Goal: Find specific page/section: Find specific page/section

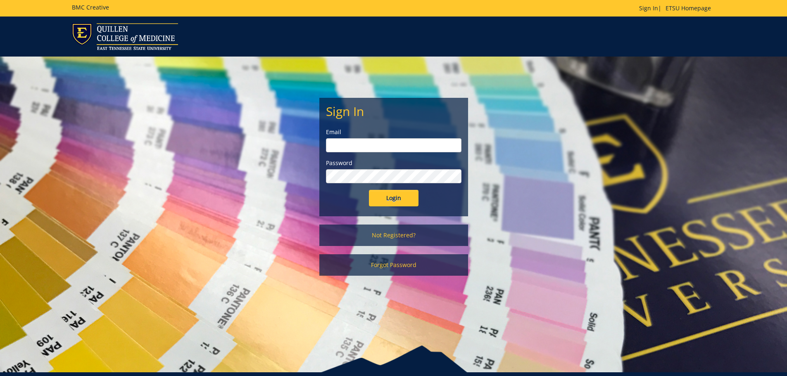
click at [348, 144] on input "email" at bounding box center [393, 145] width 135 height 14
type input "[EMAIL_ADDRESS][DOMAIN_NAME]"
click at [392, 200] on input "Login" at bounding box center [394, 198] width 50 height 17
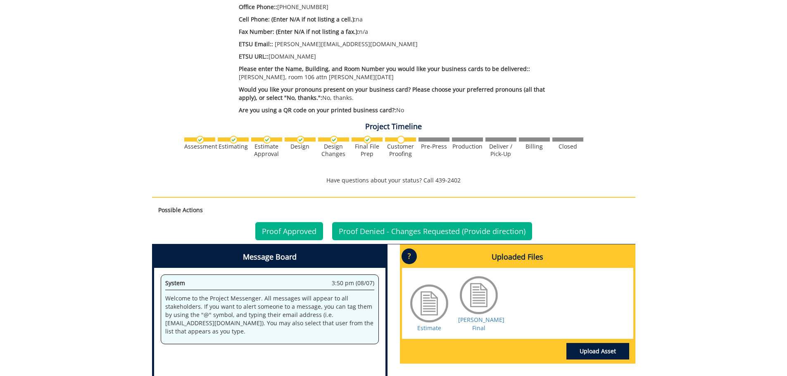
scroll to position [454, 0]
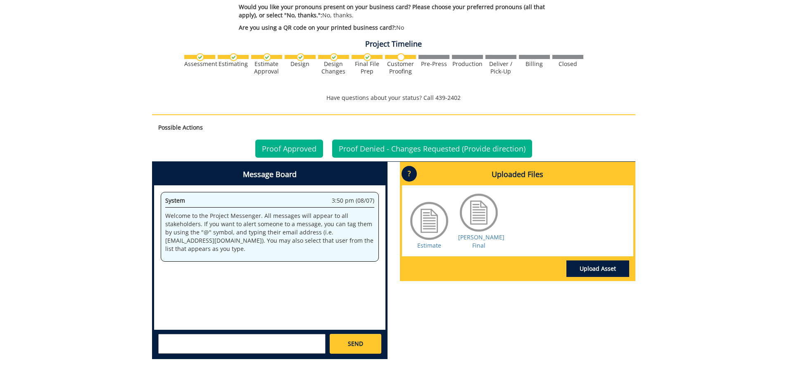
click at [475, 217] on div at bounding box center [478, 212] width 41 height 41
click at [481, 237] on link "[PERSON_NAME] Final" at bounding box center [481, 241] width 46 height 16
click at [427, 246] on link "Estimate" at bounding box center [429, 246] width 24 height 8
